Goal: Communication & Community: Answer question/provide support

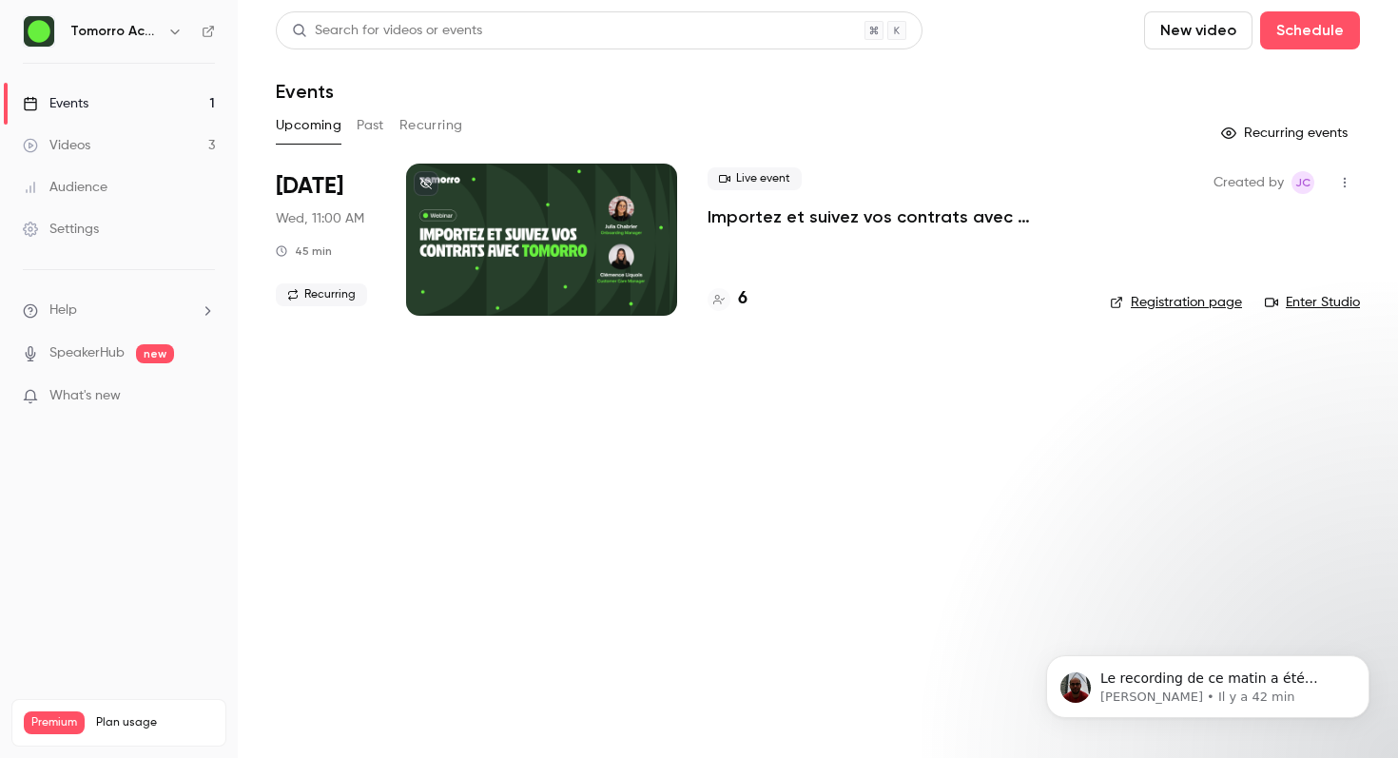
click at [370, 125] on button "Past" at bounding box center [371, 125] width 28 height 30
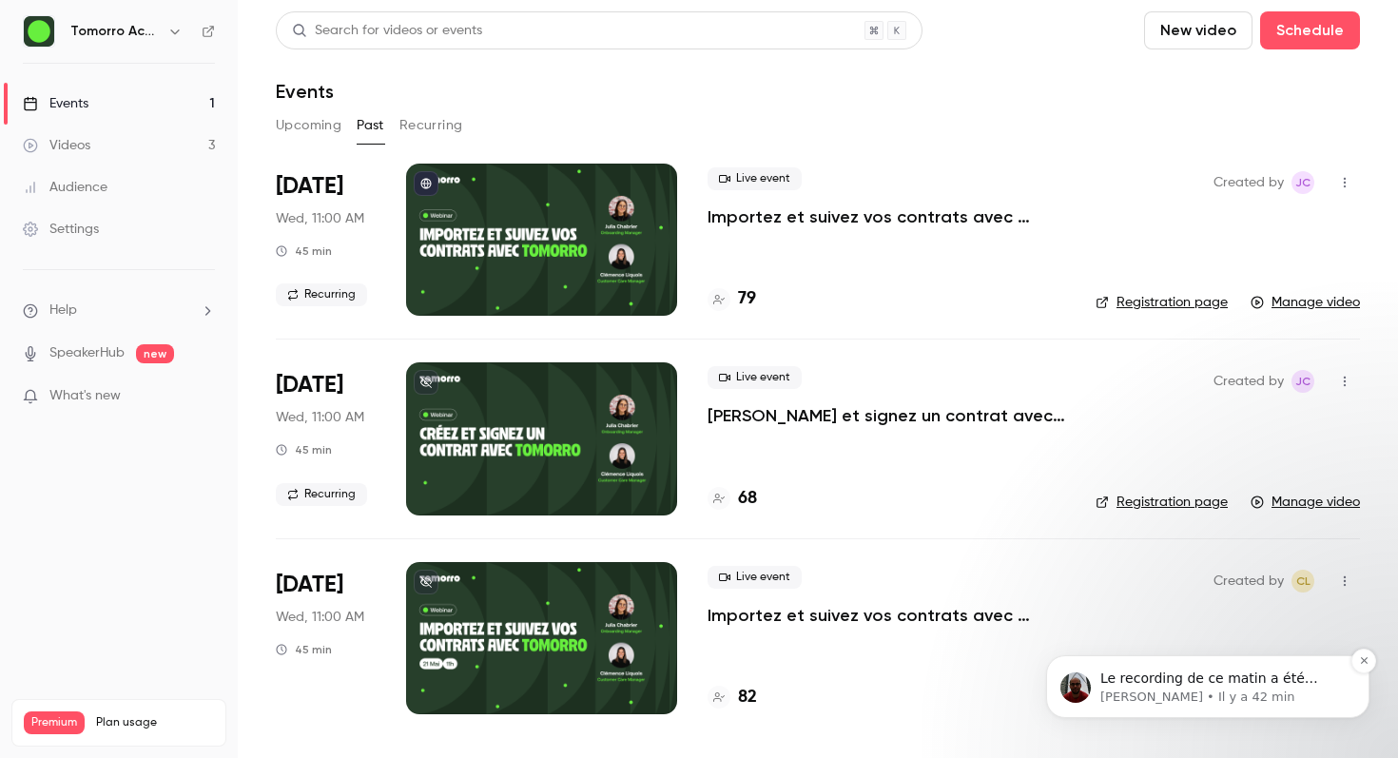
click at [1201, 679] on p "Le recording de ce matin a été supprimé. Je peux le recover si nécessaire" at bounding box center [1223, 679] width 245 height 19
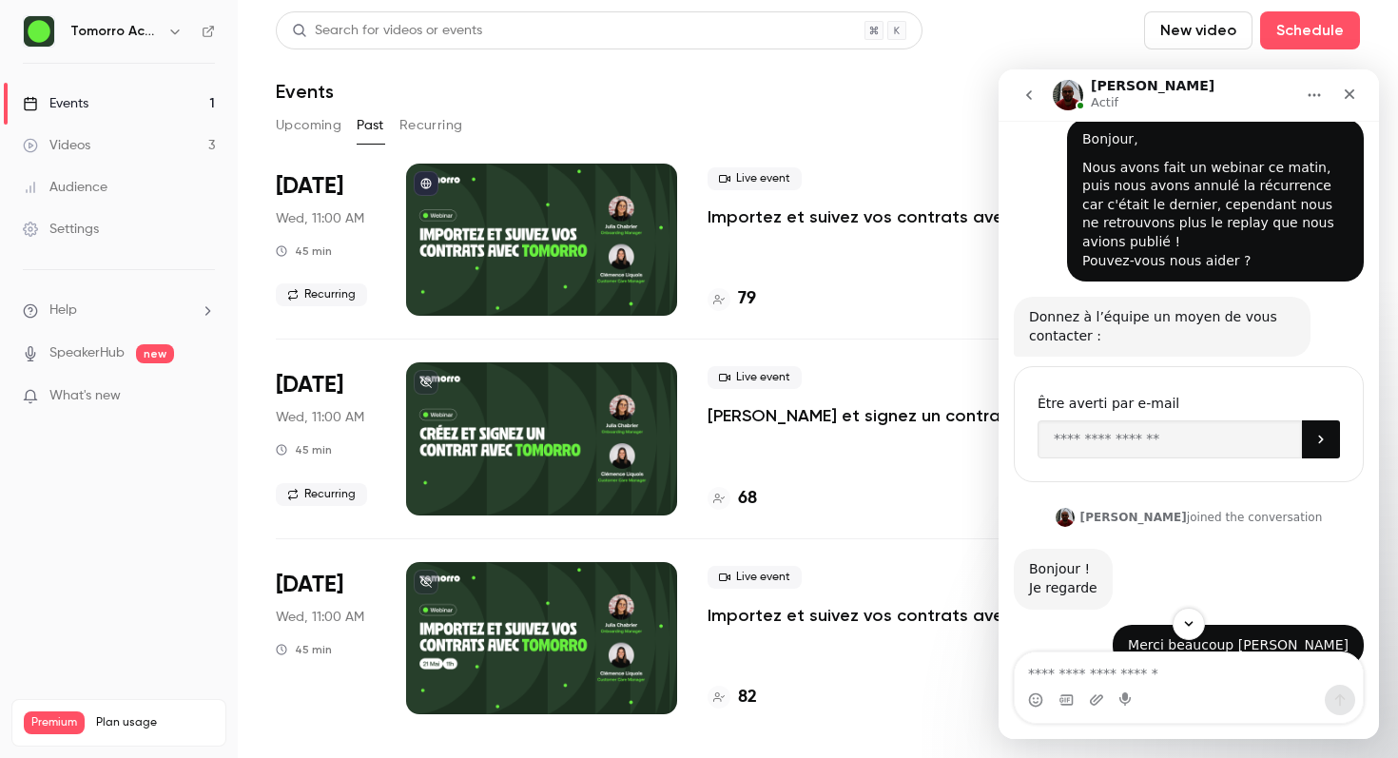
scroll to position [697, 0]
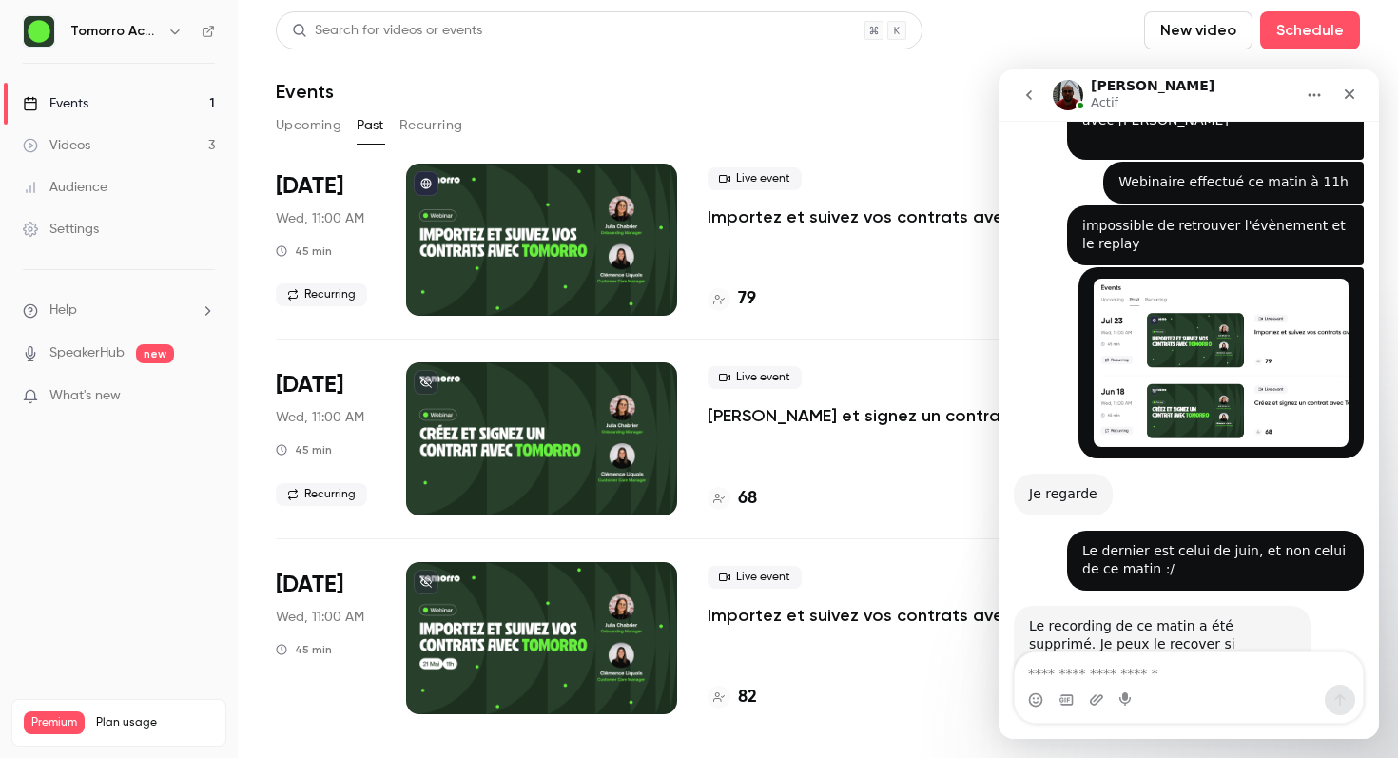
click at [1143, 669] on textarea "Envoyer un message..." at bounding box center [1189, 669] width 348 height 32
type textarea "**********"
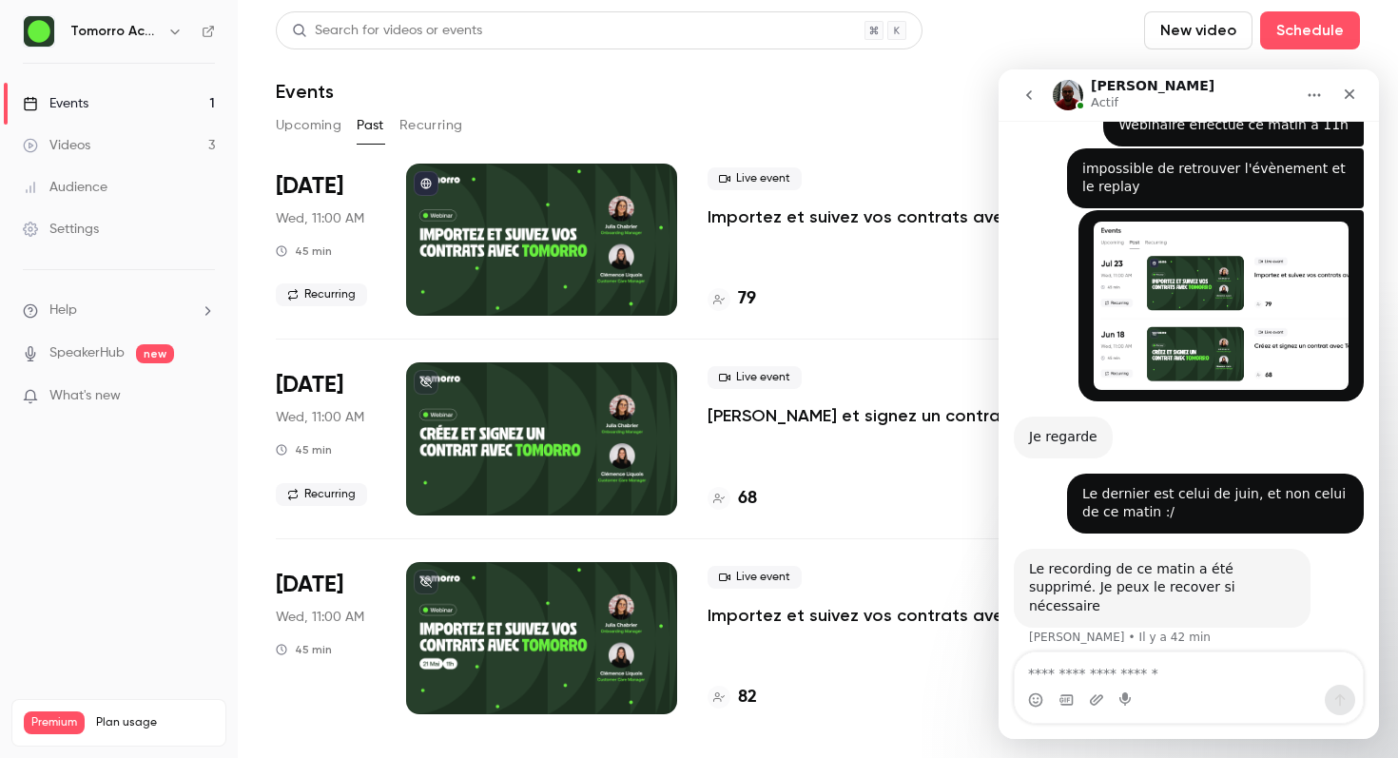
type textarea "*"
type textarea "**********"
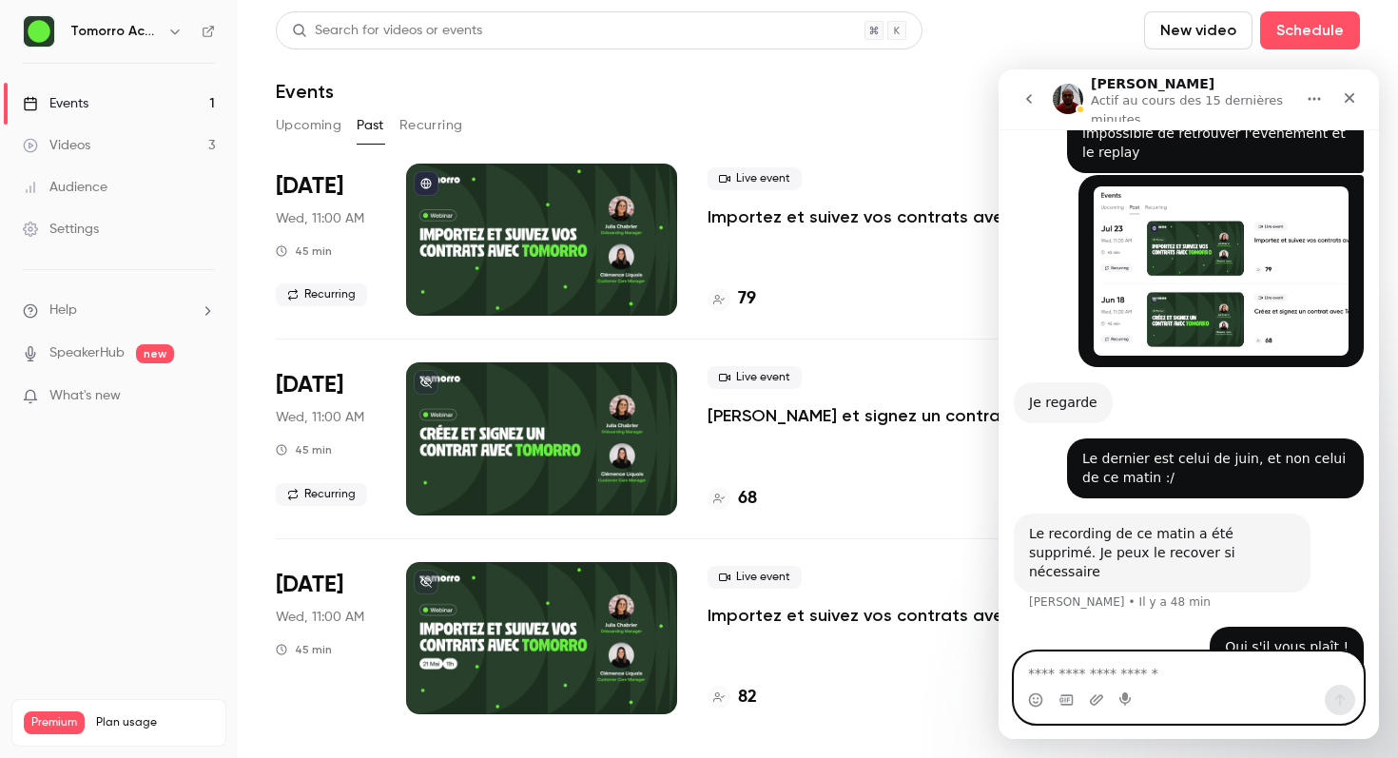
scroll to position [806, 0]
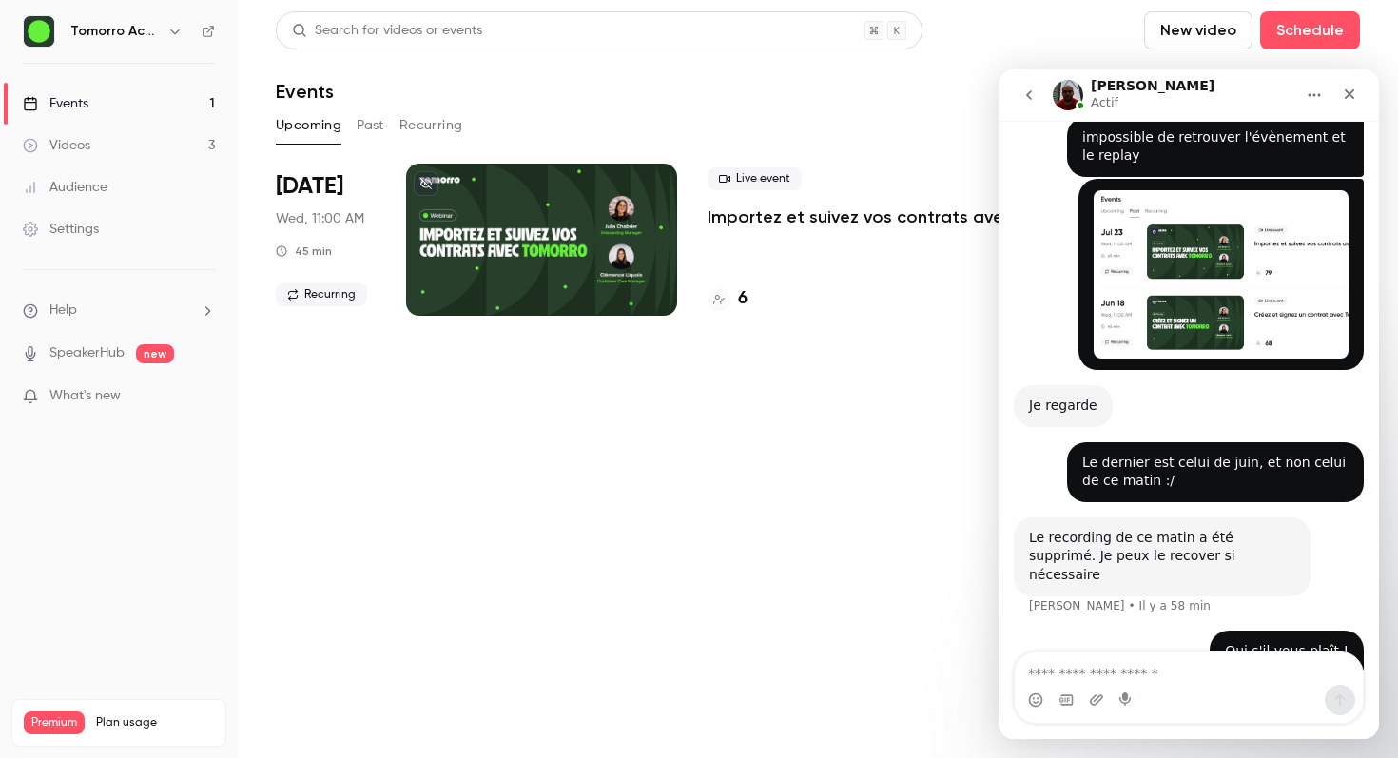
scroll to position [797, 0]
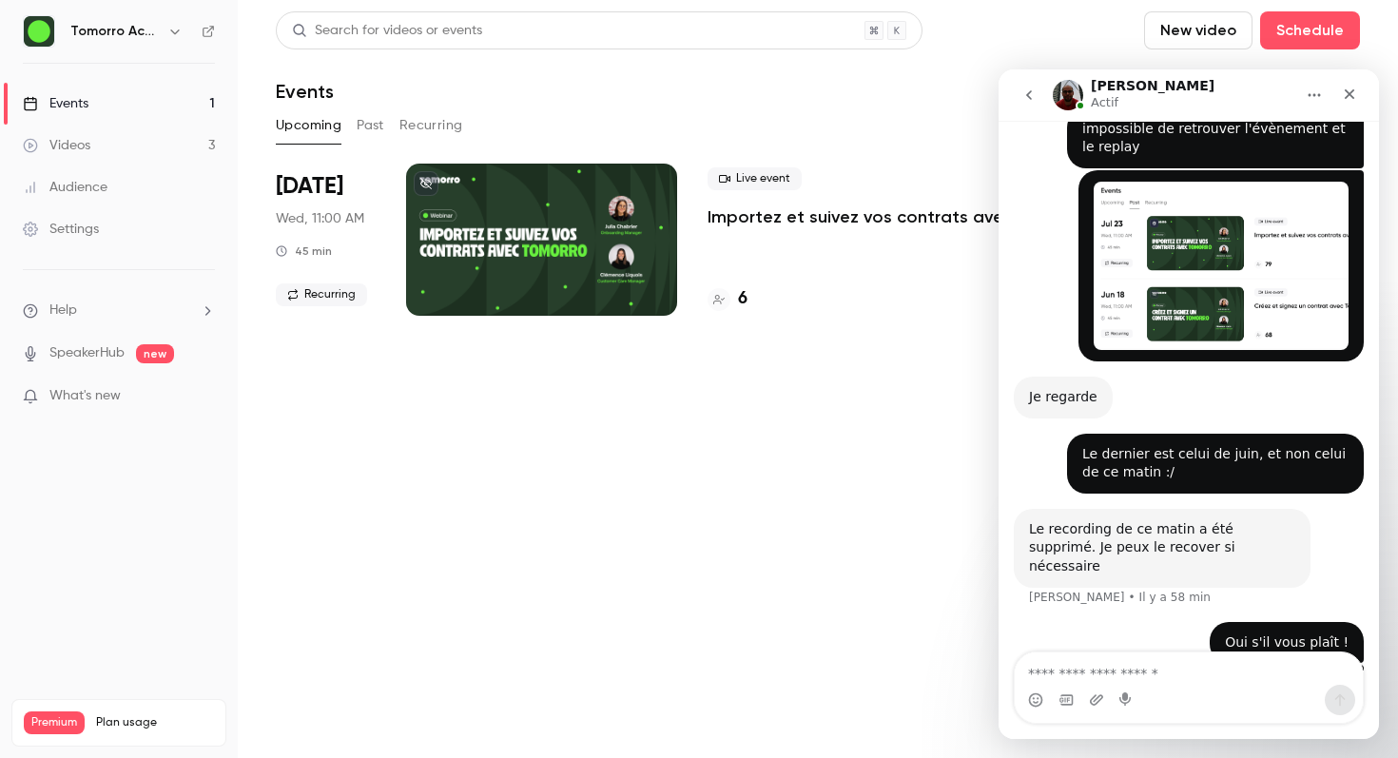
click at [363, 122] on button "Past" at bounding box center [371, 125] width 28 height 30
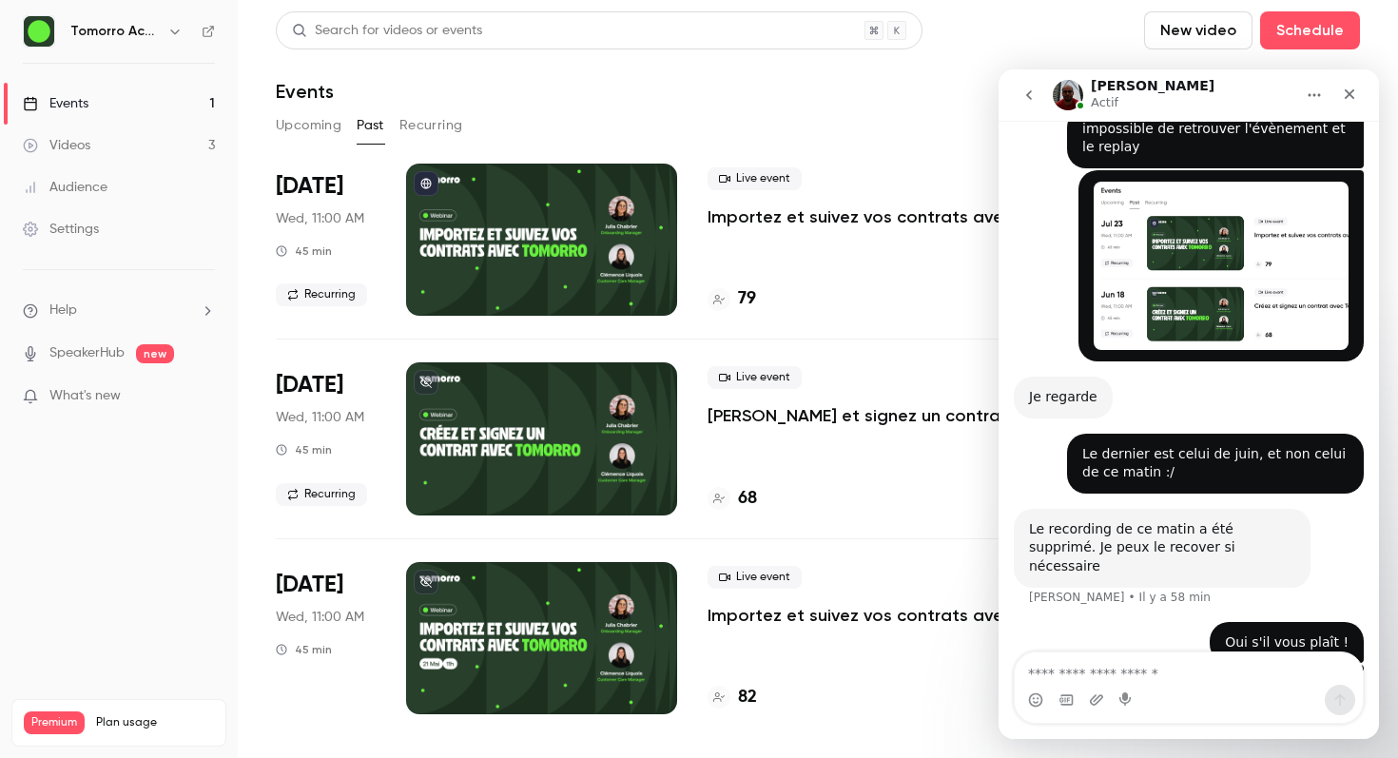
click at [286, 122] on button "Upcoming" at bounding box center [309, 125] width 66 height 30
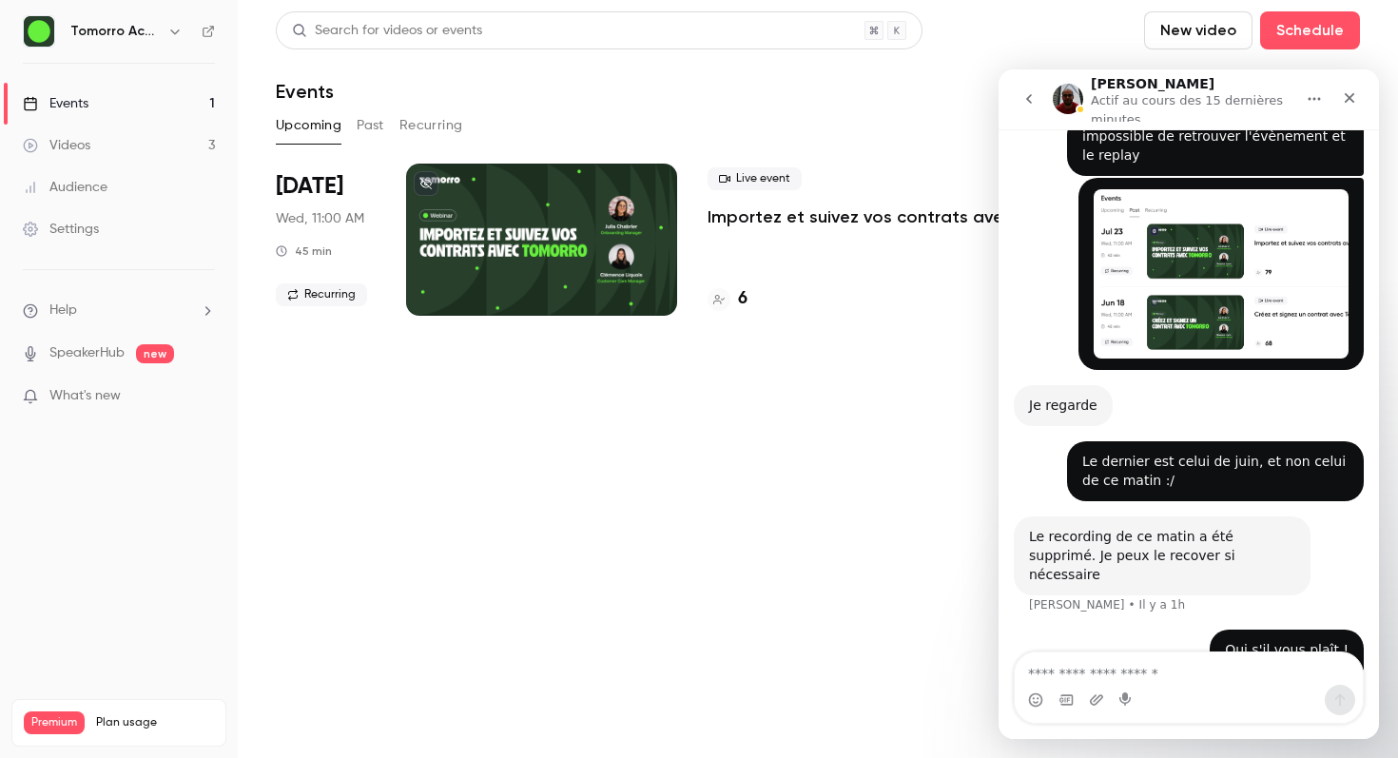
scroll to position [806, 0]
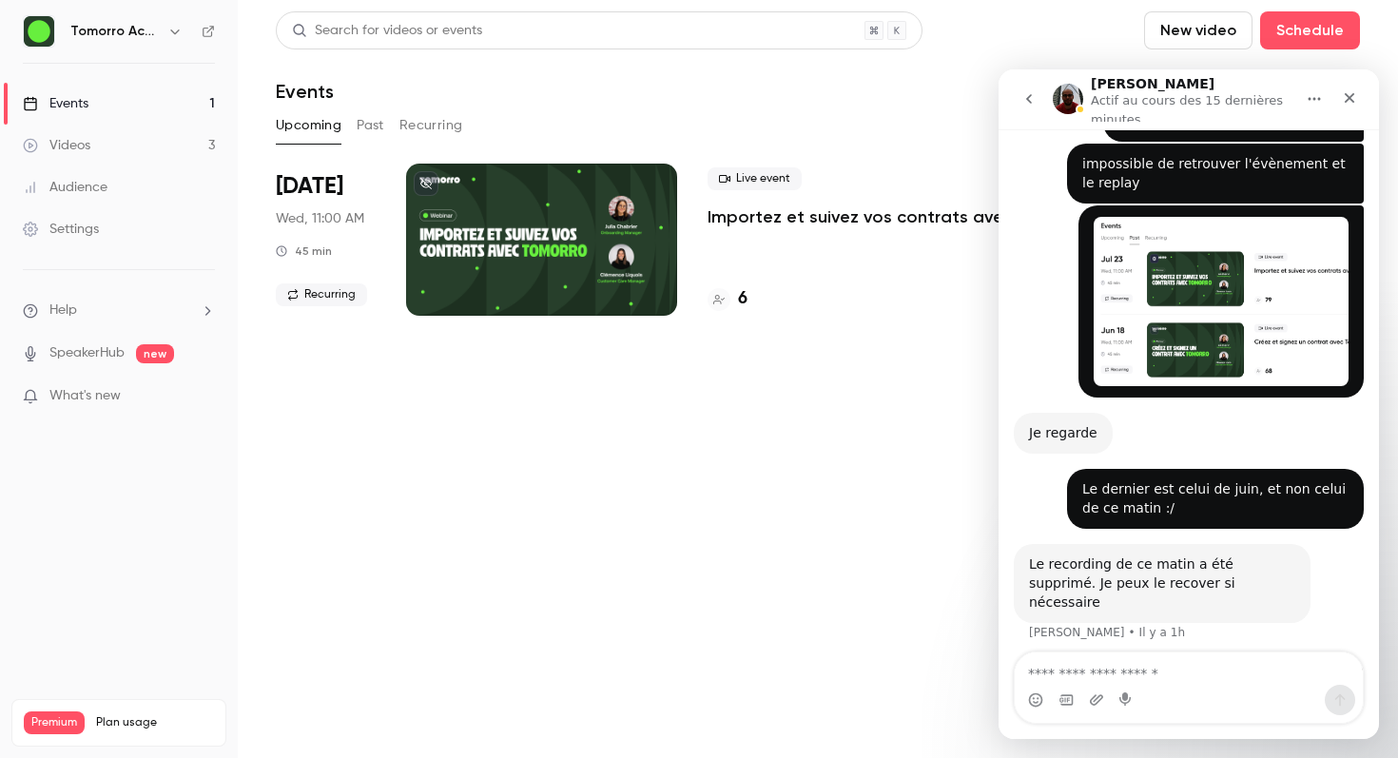
scroll to position [806, 0]
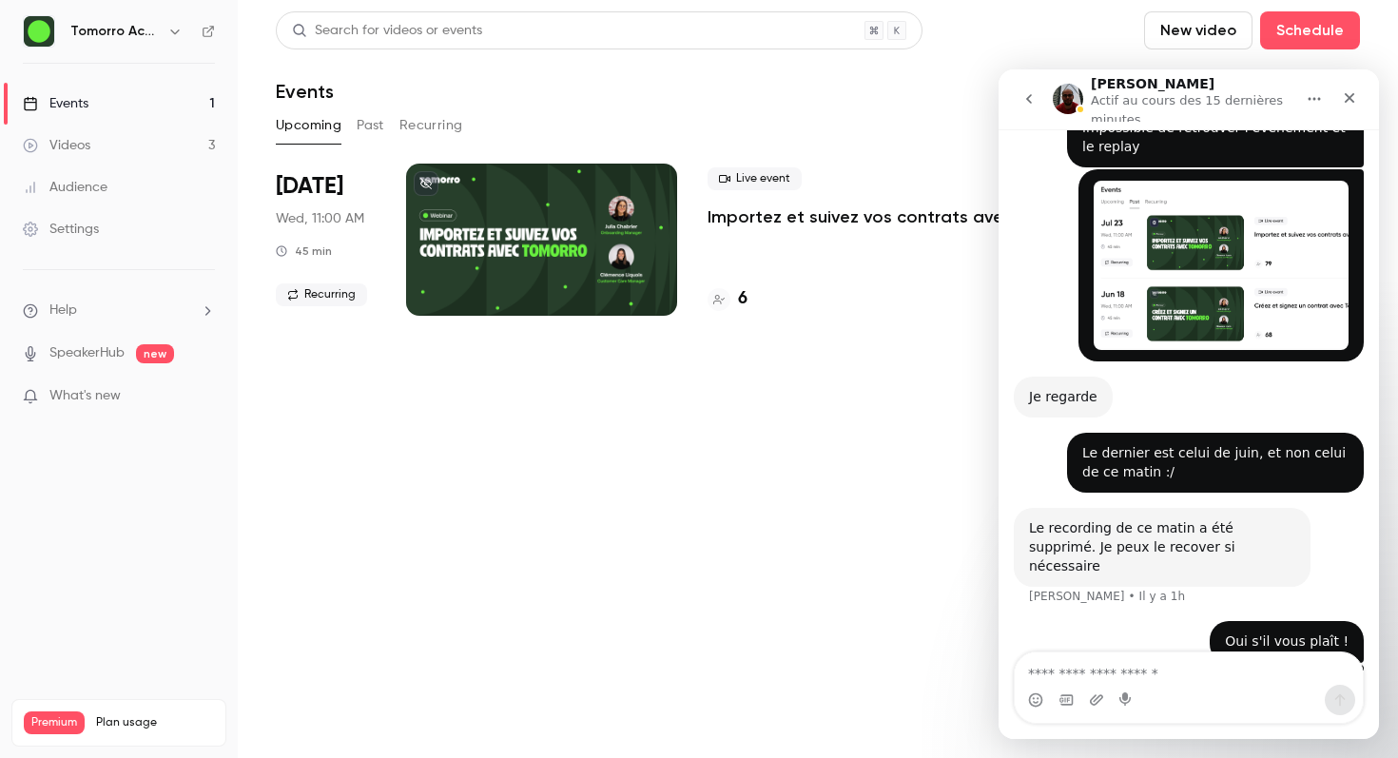
click at [176, 138] on link "Videos 3" at bounding box center [119, 146] width 238 height 42
